Goal: Check status

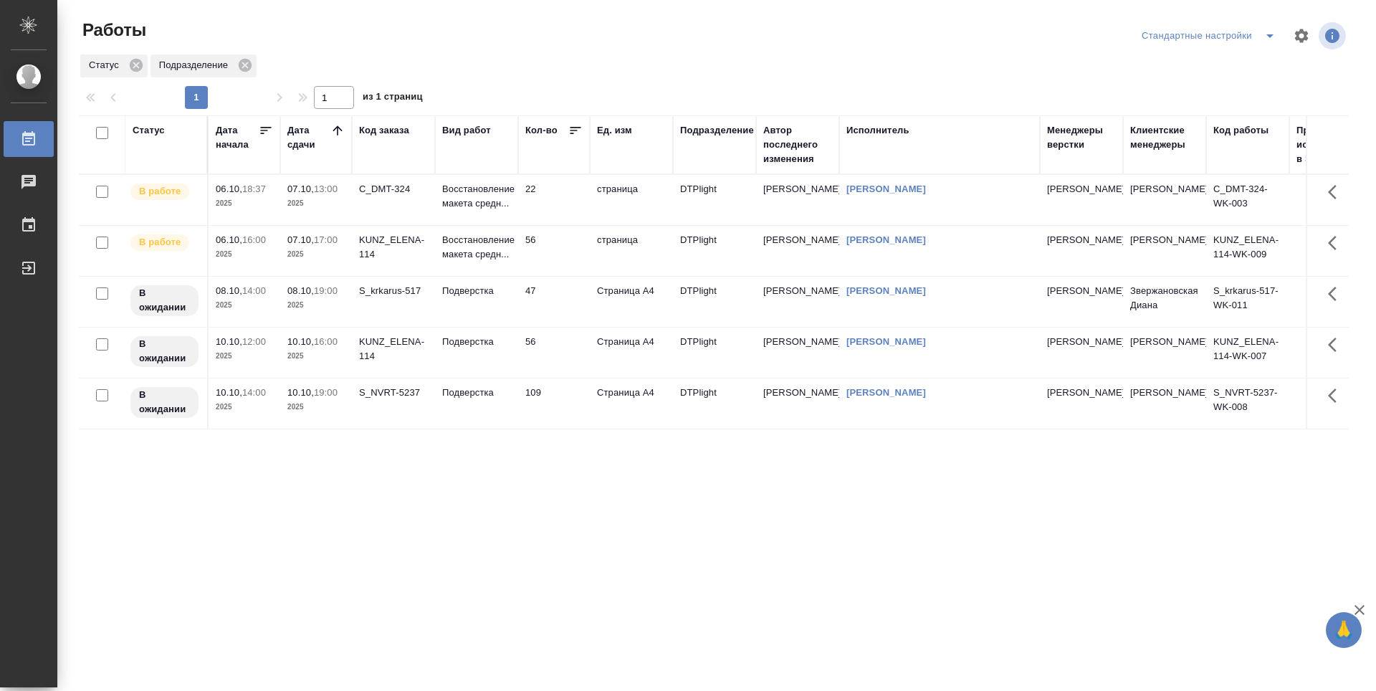
click at [555, 467] on div "Статус Дата начала Дата сдачи Код заказа Вид работ Кол-во Ед. изм Подразделение…" at bounding box center [714, 373] width 1270 height 516
click at [404, 302] on td "S_krkarus-517" at bounding box center [393, 302] width 83 height 50
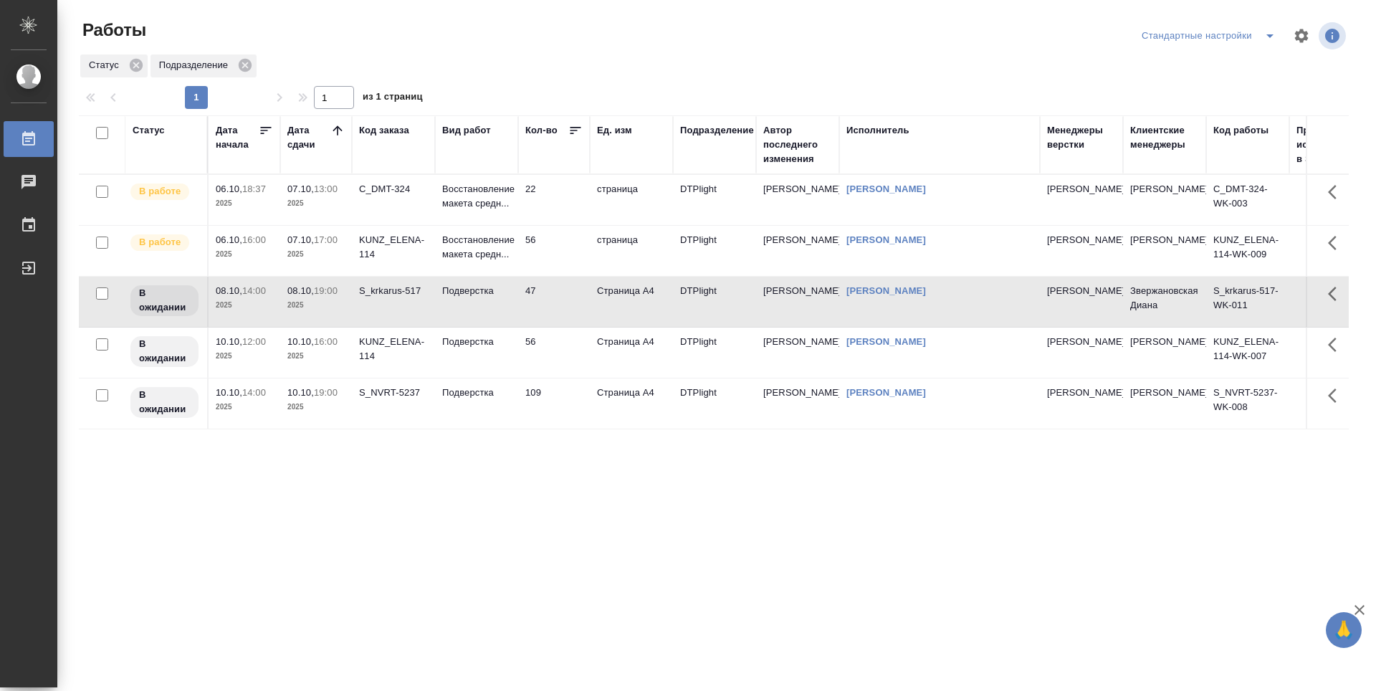
click at [499, 491] on div "Статус Дата начала Дата сдачи Код заказа Вид работ Кол-во Ед. изм Подразделение…" at bounding box center [714, 373] width 1270 height 516
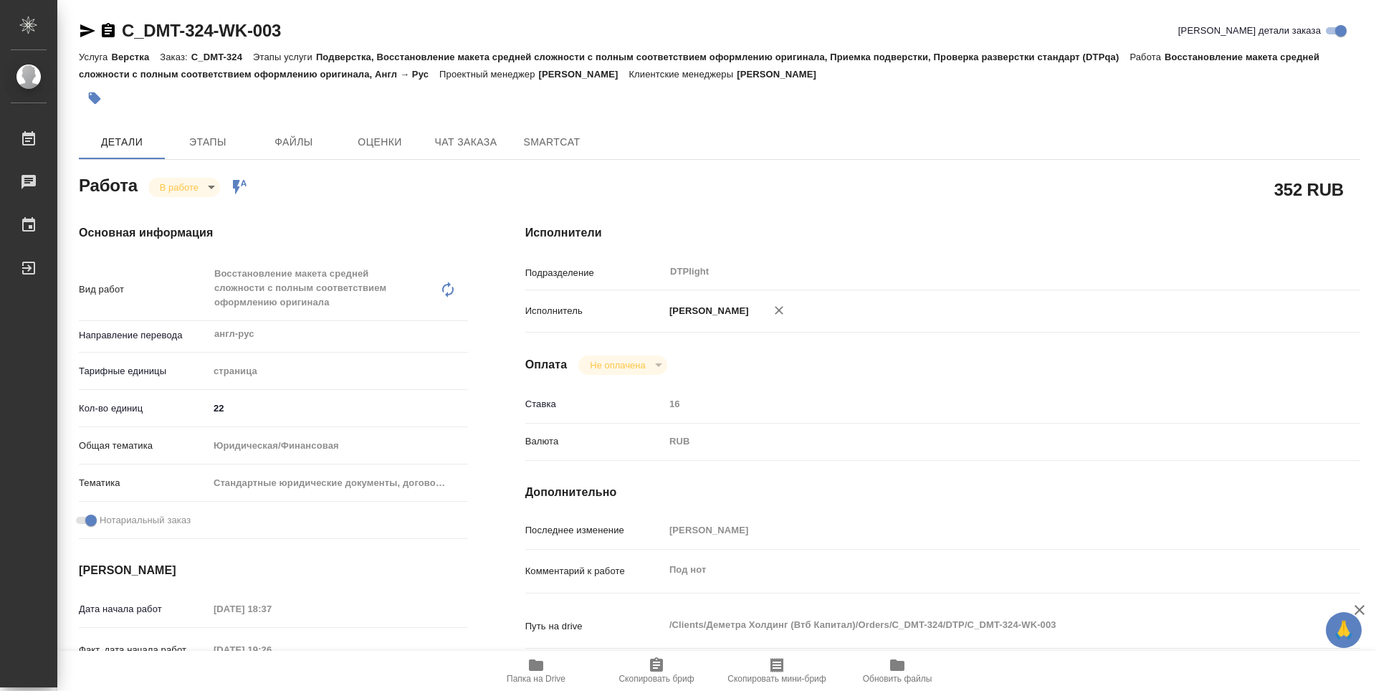
scroll to position [215, 0]
